Goal: Obtain resource: Obtain resource

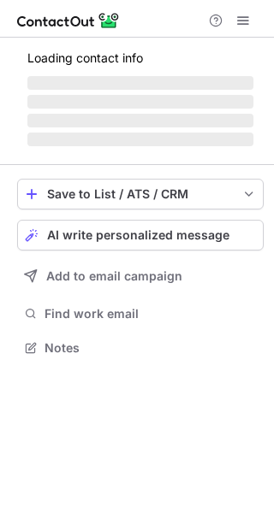
scroll to position [342, 274]
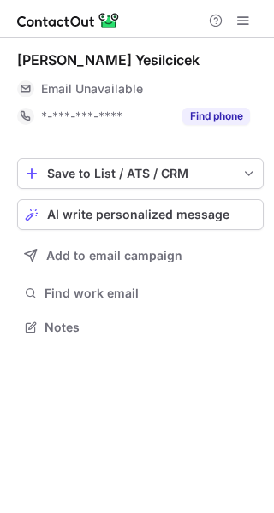
scroll to position [315, 274]
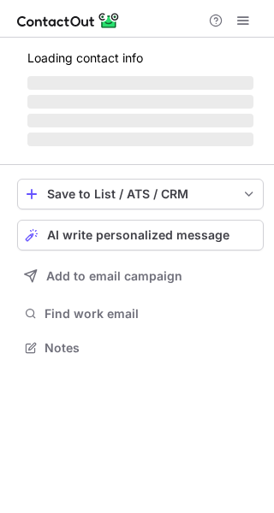
scroll to position [342, 274]
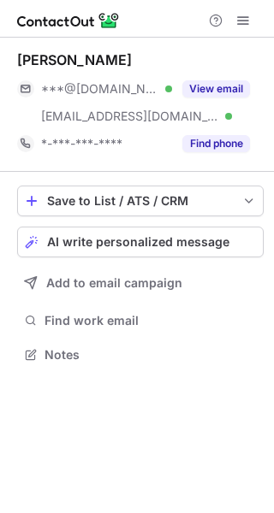
scroll to position [342, 274]
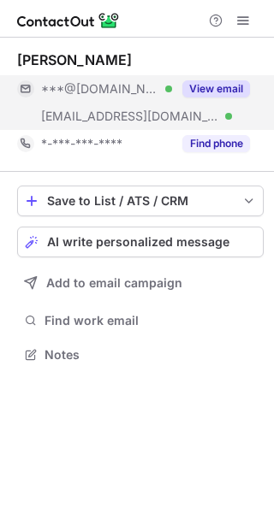
click at [227, 97] on button "View email" at bounding box center [216, 88] width 68 height 17
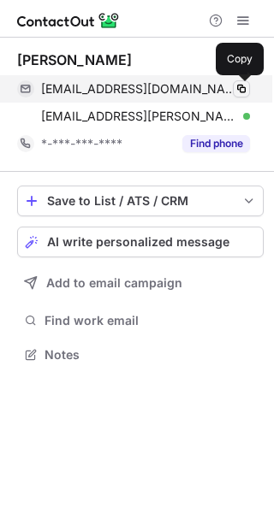
click at [247, 88] on span at bounding box center [241, 89] width 14 height 14
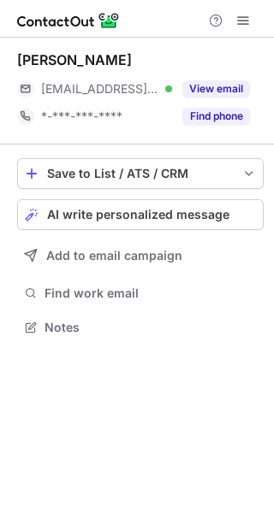
scroll to position [315, 274]
